Goal: Task Accomplishment & Management: Use online tool/utility

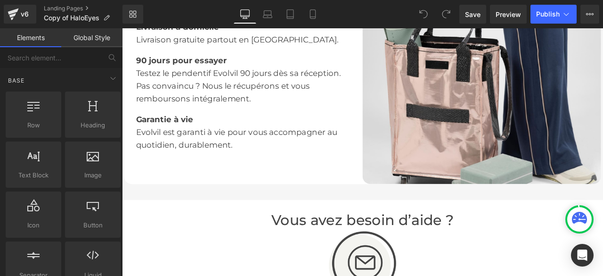
scroll to position [1790, 0]
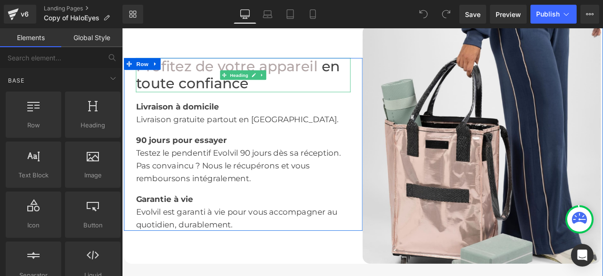
click at [312, 83] on span "Profitez de votre appareil" at bounding box center [246, 73] width 215 height 20
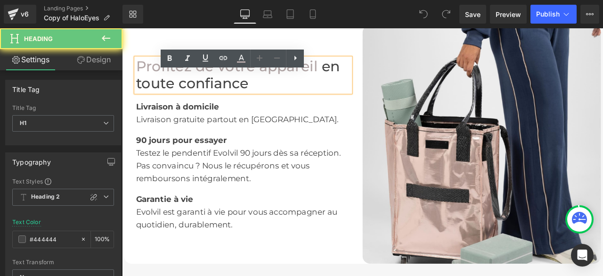
click at [354, 83] on span at bounding box center [356, 73] width 5 height 20
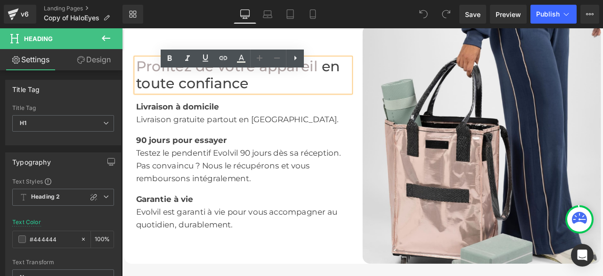
click at [346, 83] on span "Profitez de votre appareil" at bounding box center [246, 73] width 215 height 20
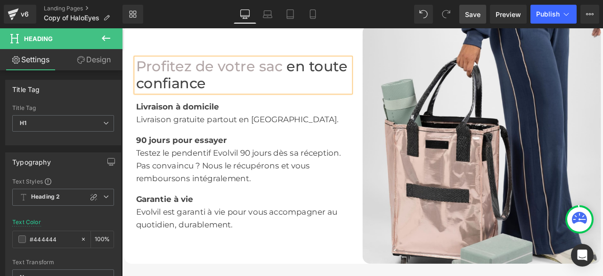
click at [475, 12] on span "Save" at bounding box center [473, 14] width 16 height 10
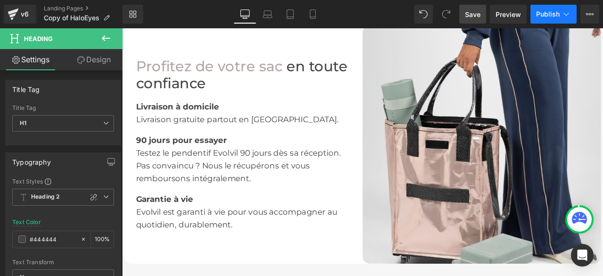
click at [543, 14] on span "Publish" at bounding box center [548, 14] width 24 height 8
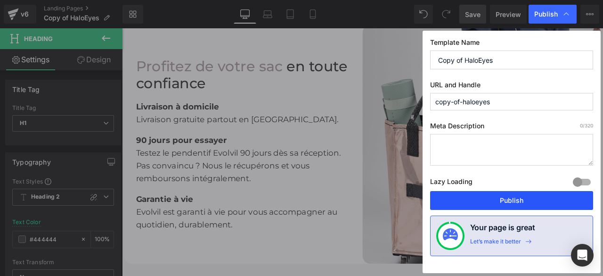
click at [512, 199] on button "Publish" at bounding box center [511, 200] width 163 height 19
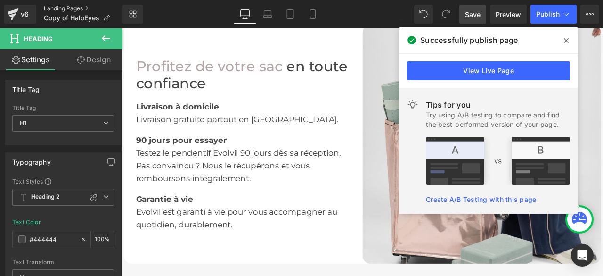
click at [85, 8] on link "Landing Pages" at bounding box center [83, 9] width 79 height 8
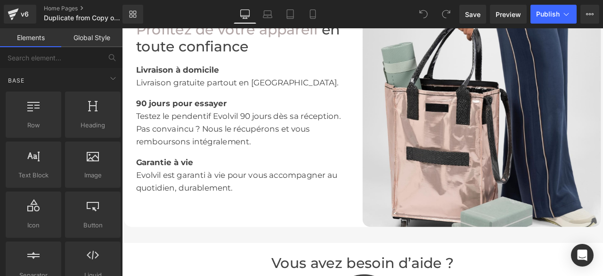
scroll to position [1692, 0]
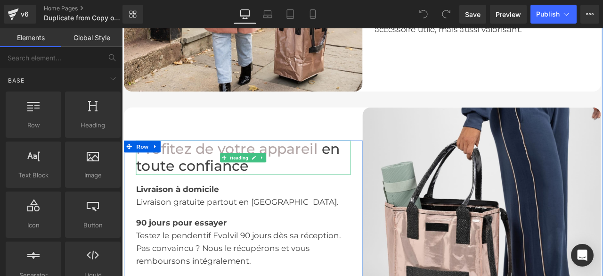
click at [332, 181] on span "Profitez de votre appareil" at bounding box center [246, 171] width 215 height 20
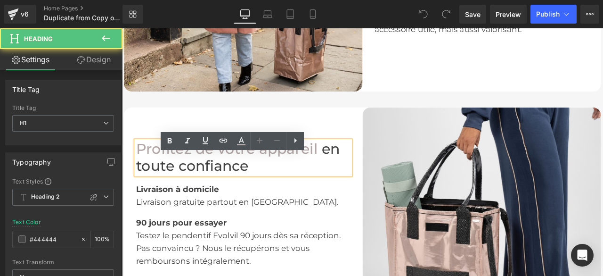
click at [346, 181] on span "Profitez de votre appareil" at bounding box center [246, 171] width 215 height 20
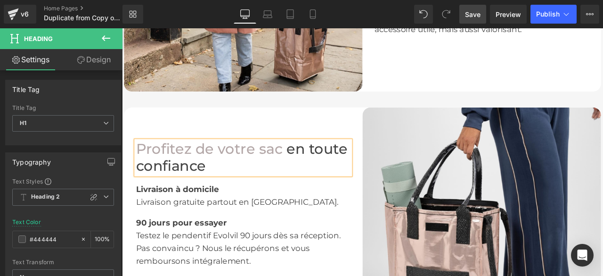
click at [465, 9] on span "Save" at bounding box center [473, 14] width 16 height 10
